Goal: Transaction & Acquisition: Book appointment/travel/reservation

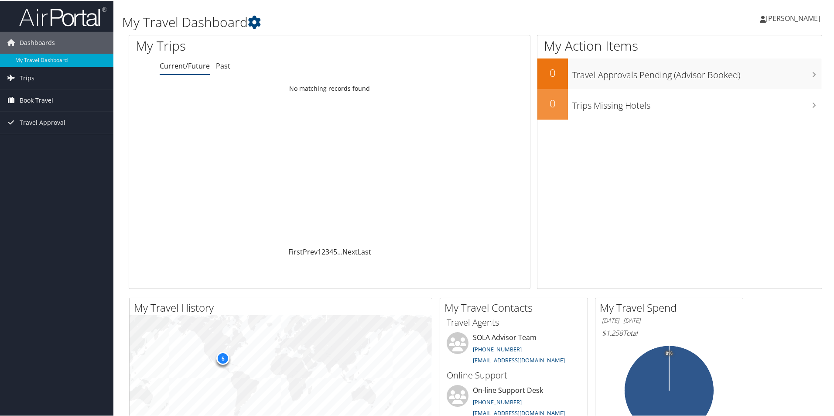
click at [61, 100] on link "Book Travel" at bounding box center [56, 100] width 113 height 22
click at [51, 131] on link "Book/Manage Online Trips" at bounding box center [56, 130] width 113 height 13
click at [52, 130] on link "Book/Manage Online Trips" at bounding box center [56, 130] width 113 height 13
